Goal: Navigation & Orientation: Find specific page/section

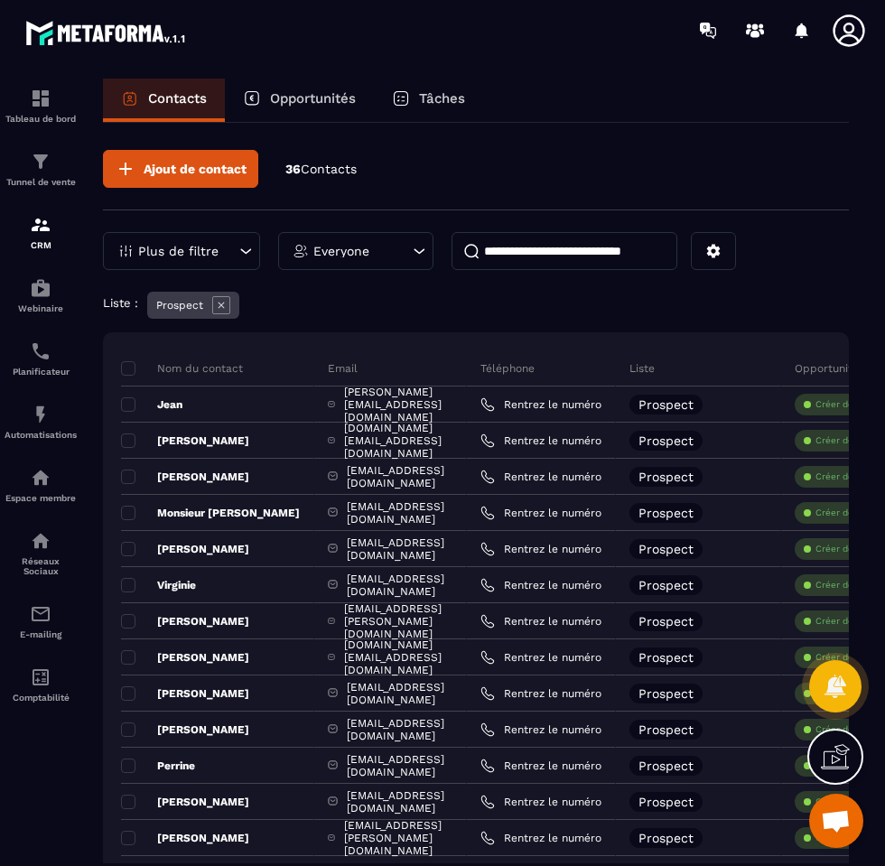
click at [219, 305] on icon at bounding box center [221, 305] width 18 height 18
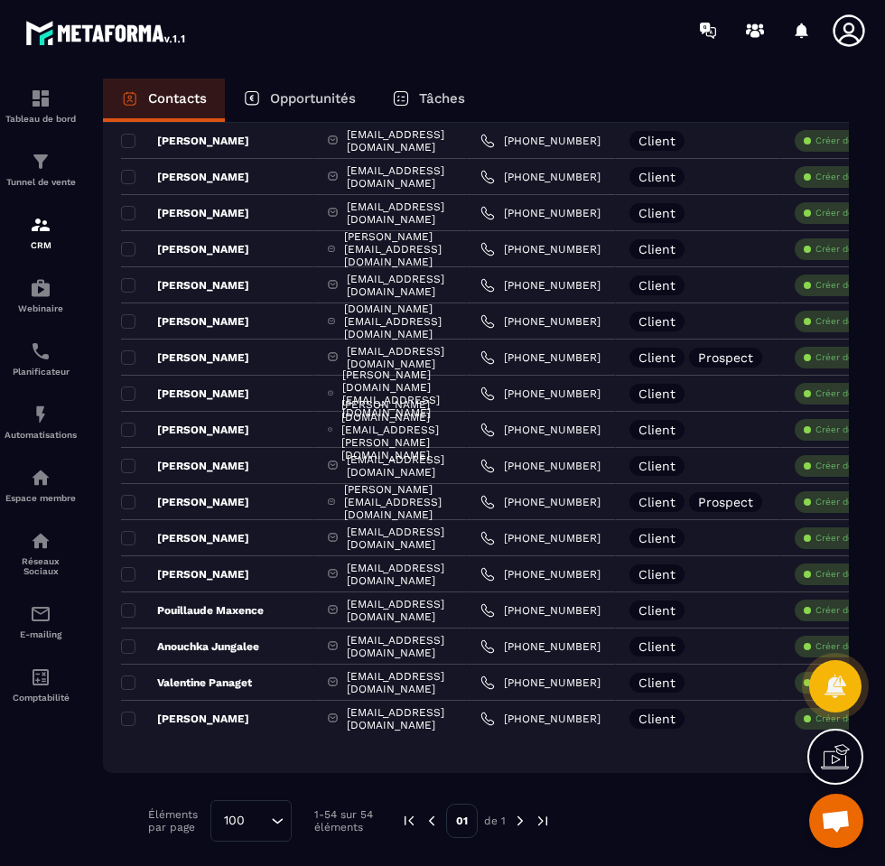
scroll to position [1564, 0]
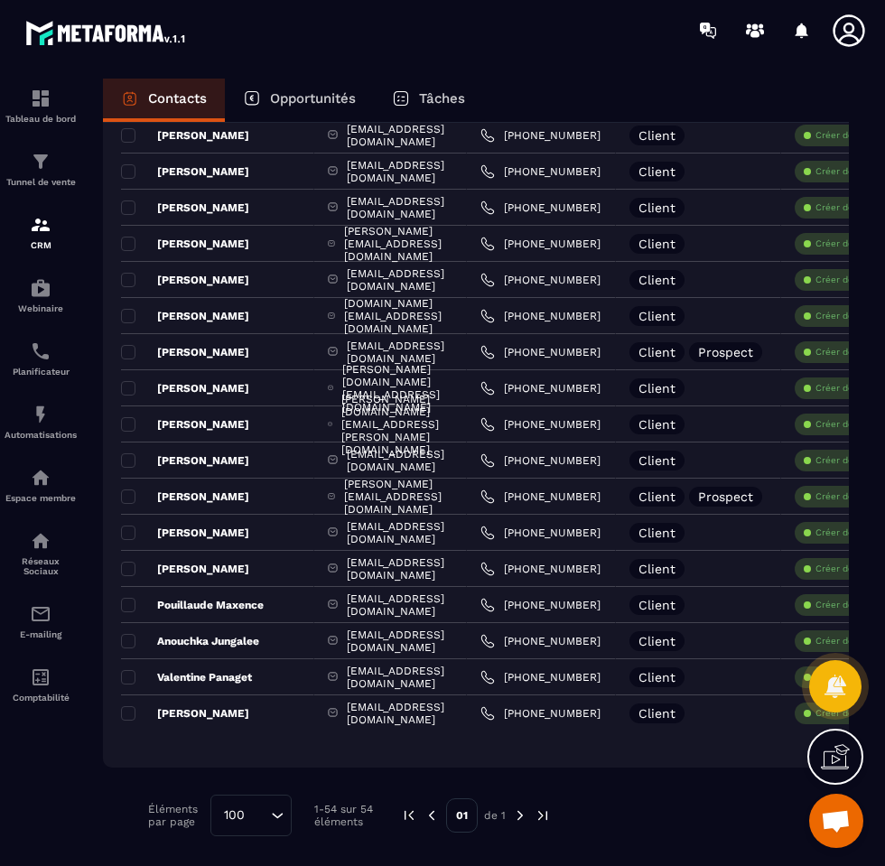
click at [522, 812] on img at bounding box center [520, 815] width 16 height 16
click at [536, 101] on div "Contacts Opportunités Tâches" at bounding box center [476, 100] width 746 height 43
click at [652, 98] on div "Contacts Opportunités Tâches" at bounding box center [476, 100] width 746 height 43
click at [463, 100] on p "Tâches" at bounding box center [442, 98] width 46 height 16
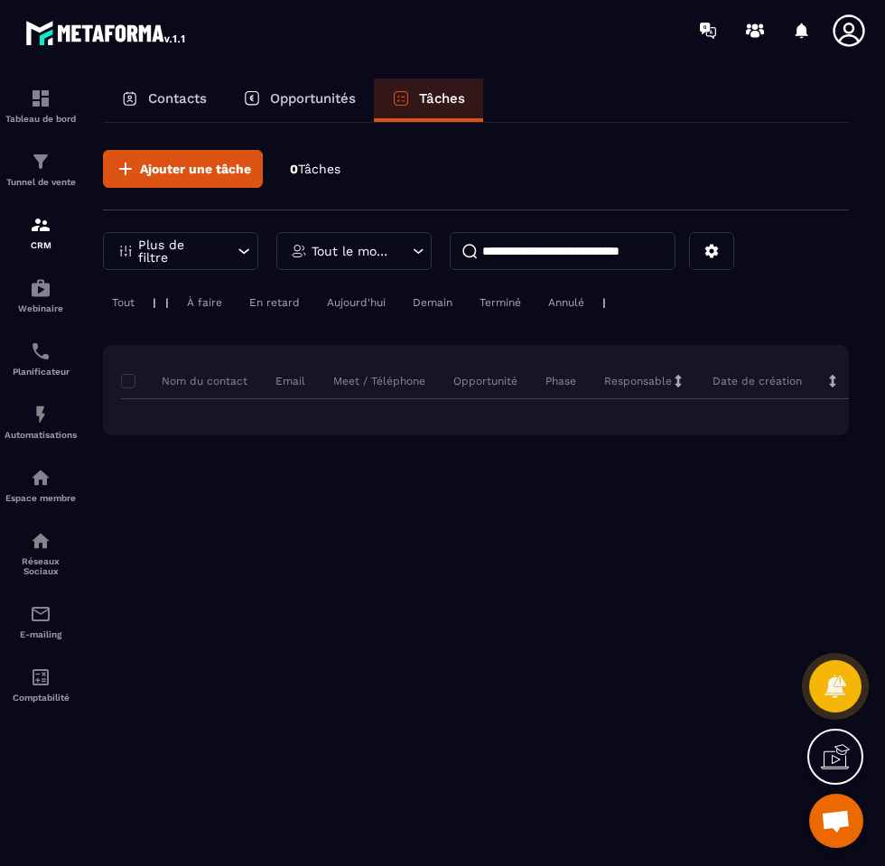
click at [202, 107] on div "Contacts" at bounding box center [164, 100] width 122 height 43
